Goal: Task Accomplishment & Management: Use online tool/utility

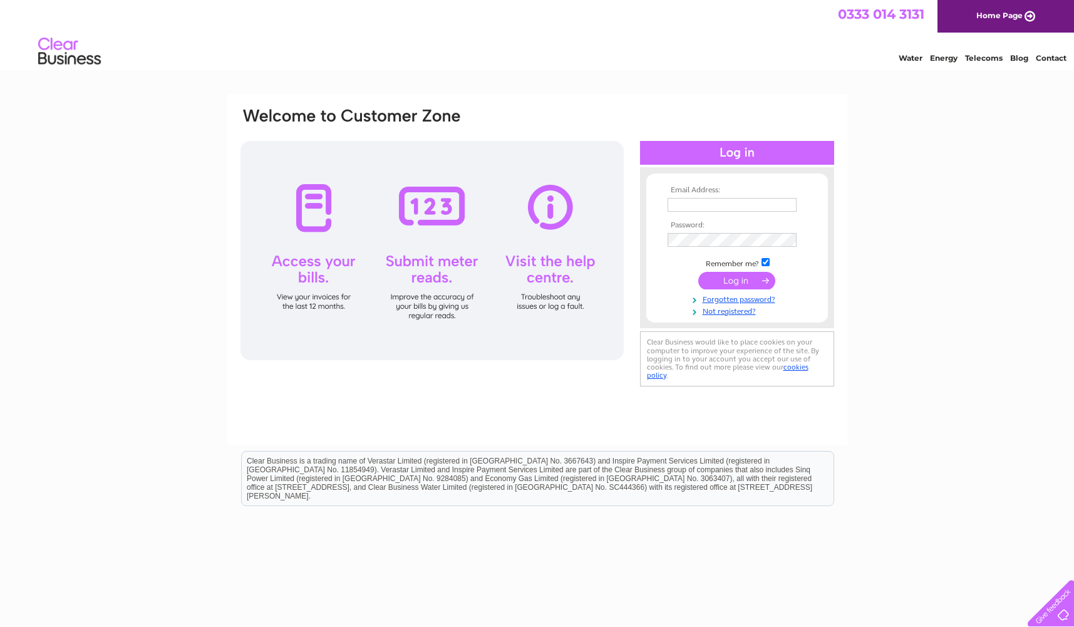
type input "sarahr@pbdevco.com"
click at [748, 284] on input "submit" at bounding box center [736, 281] width 77 height 18
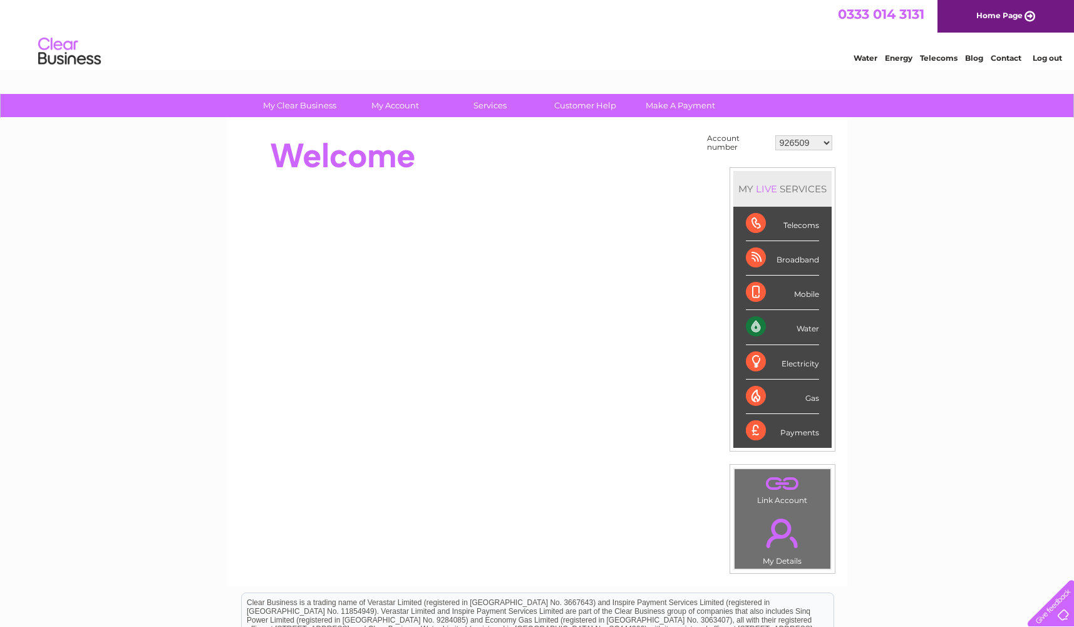
click at [818, 143] on select "926509 926510 926511 926512 926513 926515 931213 931264 989033 992919 995437 99…" at bounding box center [803, 142] width 57 height 15
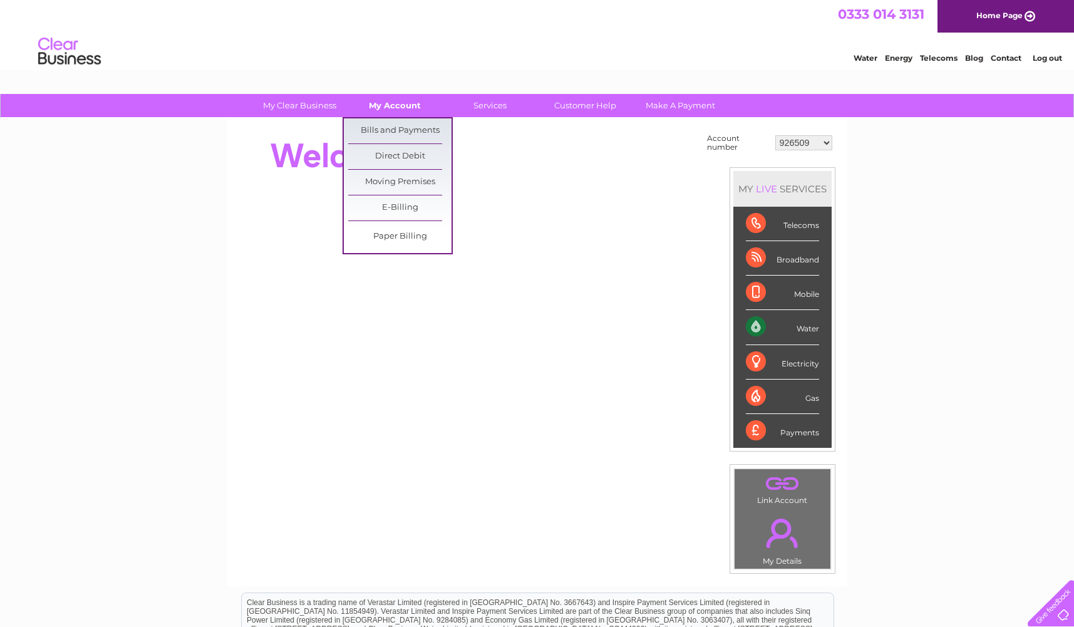
click at [417, 106] on link "My Account" at bounding box center [394, 105] width 103 height 23
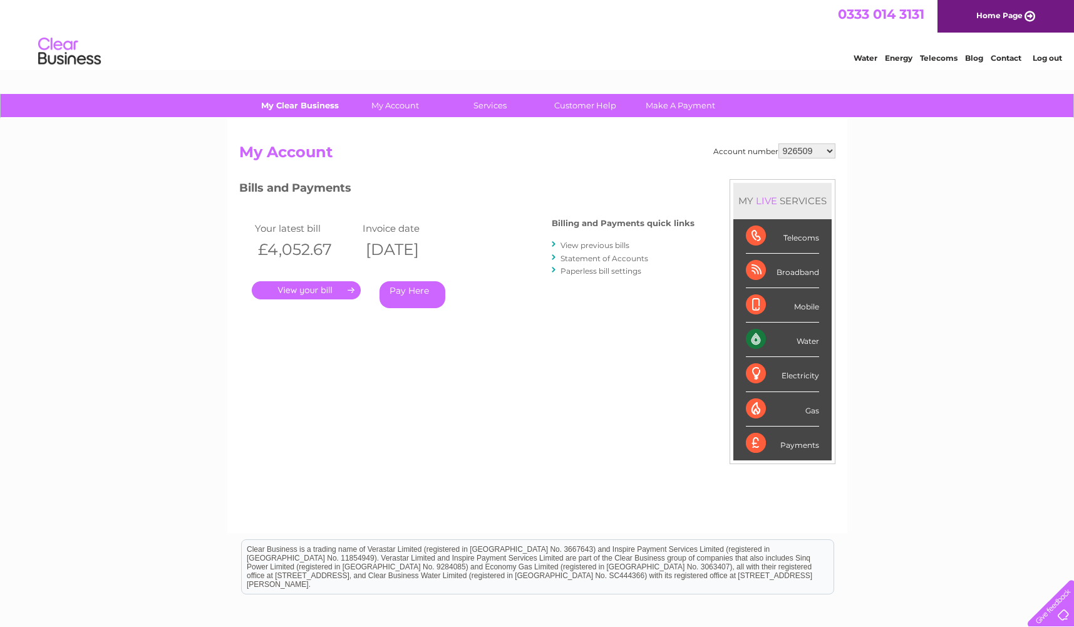
click at [316, 105] on link "My Clear Business" at bounding box center [299, 105] width 103 height 23
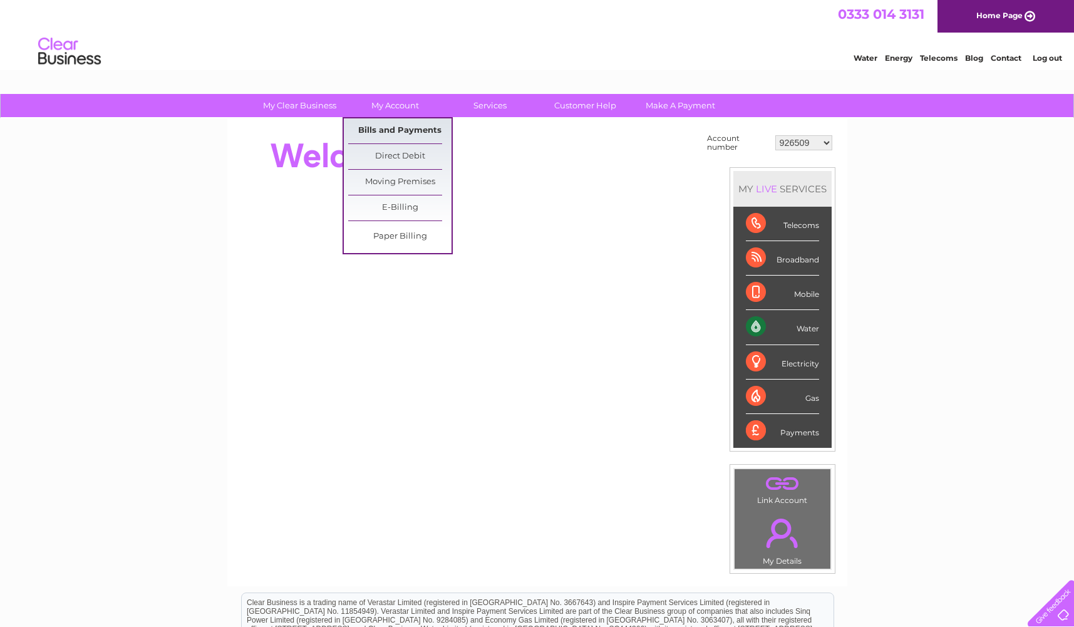
click at [412, 130] on link "Bills and Payments" at bounding box center [399, 130] width 103 height 25
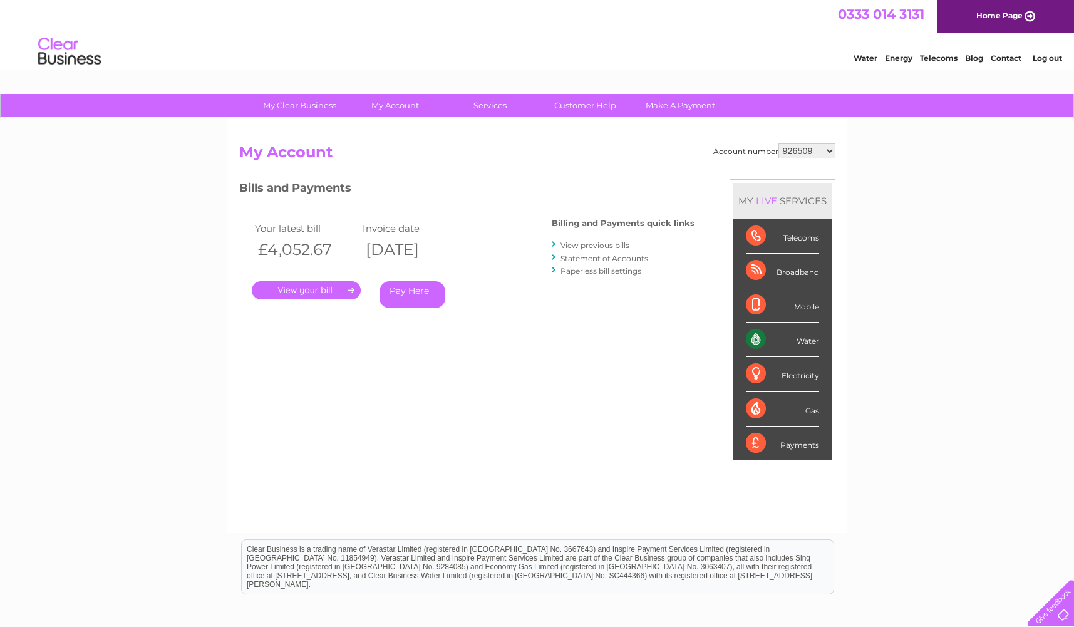
click at [832, 153] on select "926509 926510 926511 926512 926513 926515 931213 931264 989033 992919 995437 99…" at bounding box center [807, 150] width 57 height 15
select select "995441"
click at [779, 143] on select "926509 926510 926511 926512 926513 926515 931213 931264 989033 992919 995437 99…" at bounding box center [807, 150] width 57 height 15
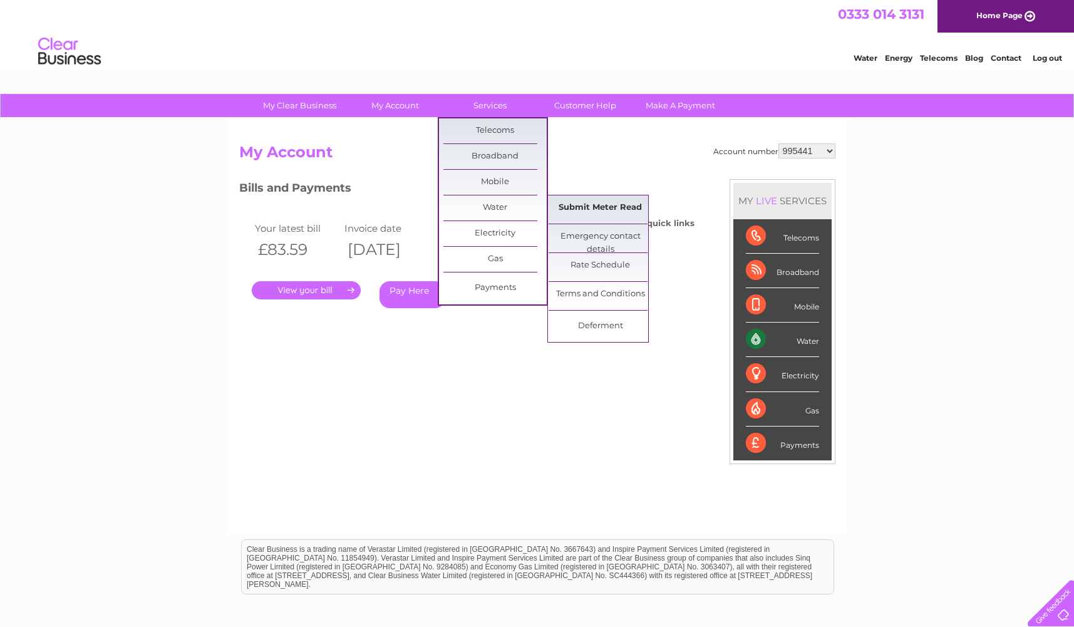
click at [586, 207] on link "Submit Meter Read" at bounding box center [600, 207] width 103 height 25
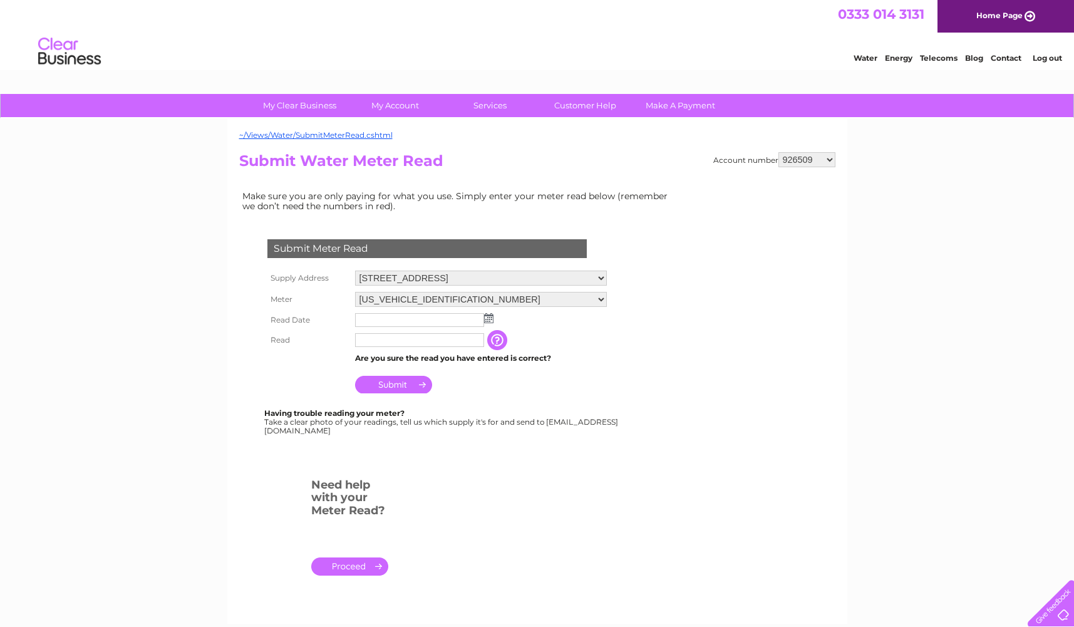
click at [816, 148] on div "~/Views/Water/SubmitMeterRead.cshtml Account number 926509 926510 926511 926512…" at bounding box center [537, 370] width 620 height 505
click at [819, 160] on select "926509 926510 926511 926512 926513 926515 931213 931264 989033 992919 995437 99…" at bounding box center [807, 159] width 57 height 15
select select "995441"
click at [779, 152] on select "926509 926510 926511 926512 926513 926515 931213 931264 989033 992919 995437 99…" at bounding box center [807, 159] width 57 height 15
click at [472, 319] on input "text" at bounding box center [420, 320] width 130 height 15
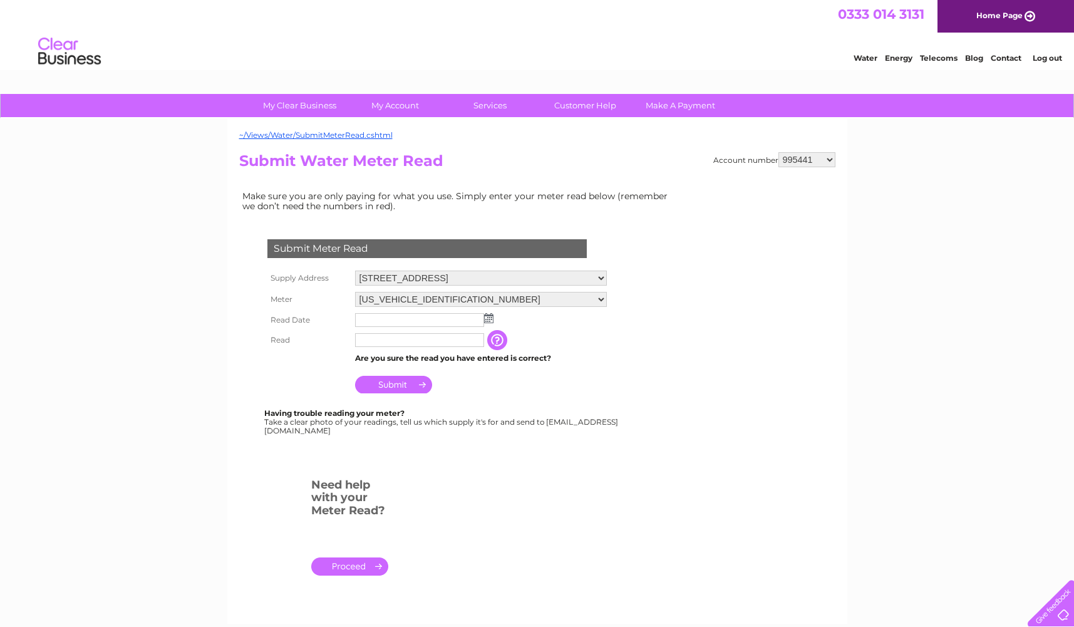
click at [490, 320] on img at bounding box center [488, 318] width 9 height 10
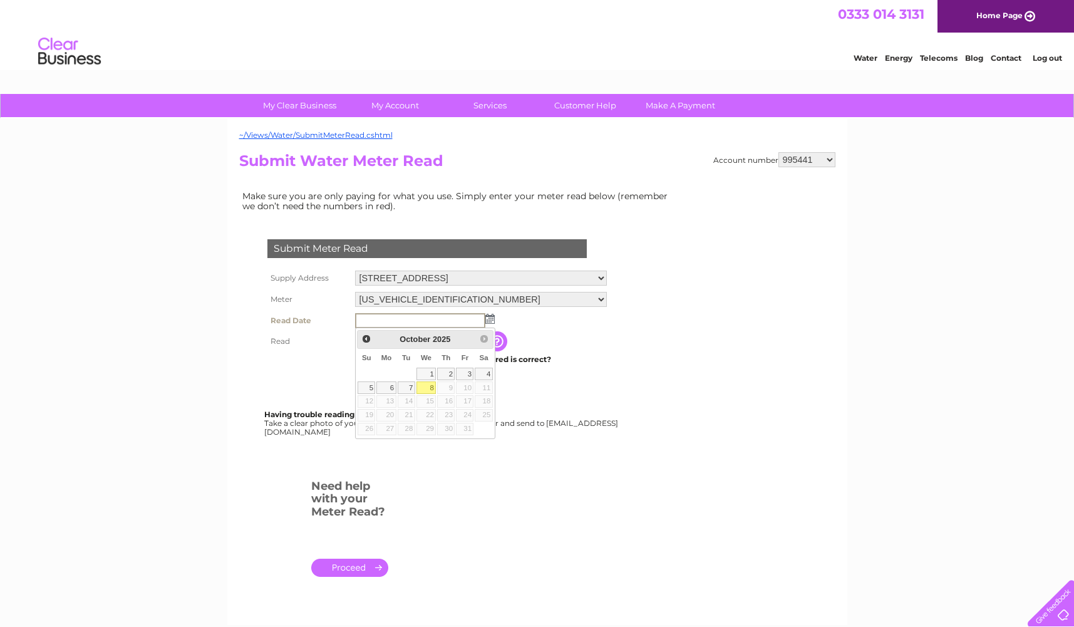
click at [432, 391] on link "8" at bounding box center [427, 387] width 20 height 13
type input "2025/10/08"
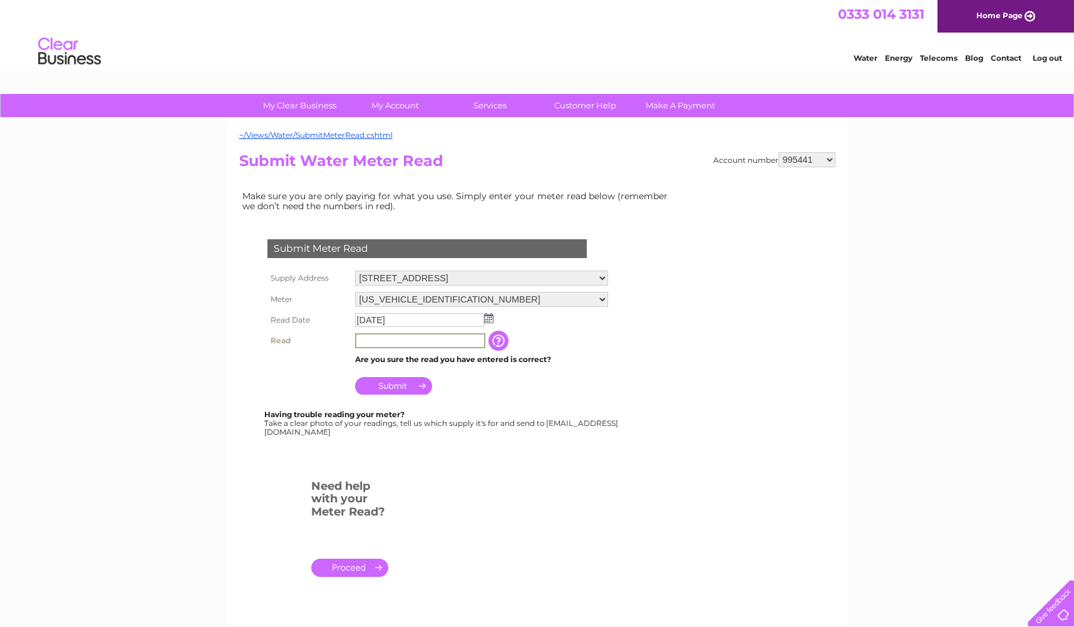
click at [417, 342] on input "text" at bounding box center [420, 340] width 130 height 15
type input "140"
click at [421, 386] on input "Submit" at bounding box center [393, 386] width 77 height 18
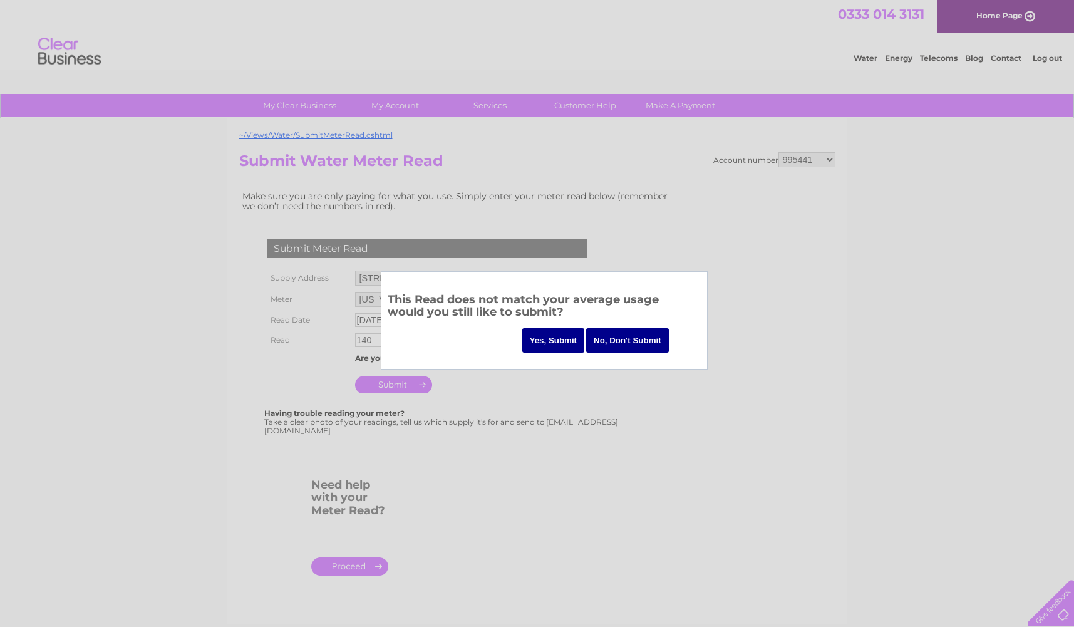
click at [553, 338] on input "Yes, Submit" at bounding box center [553, 340] width 63 height 24
